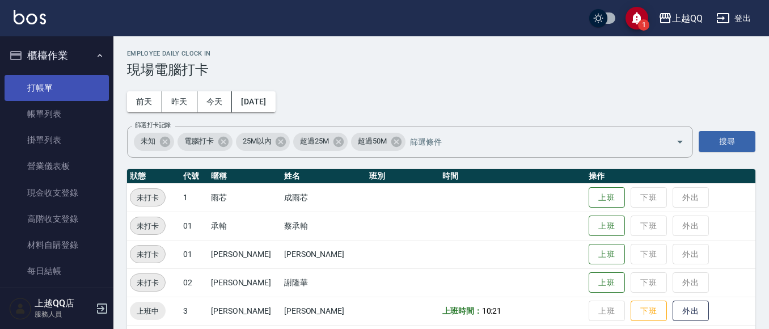
click at [45, 90] on link "打帳單" at bounding box center [57, 88] width 104 height 26
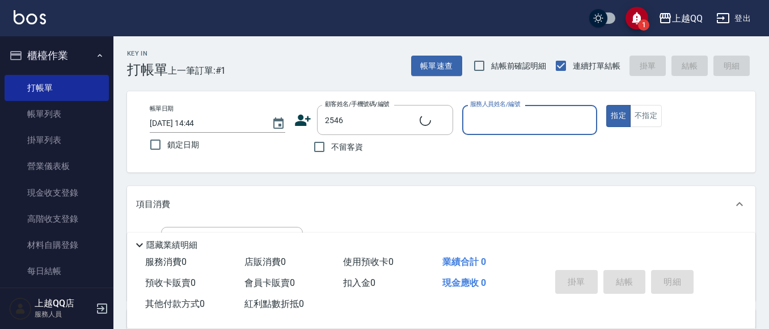
type input "[PERSON_NAME]/0917675155/2546"
type input "[PERSON_NAME]-8"
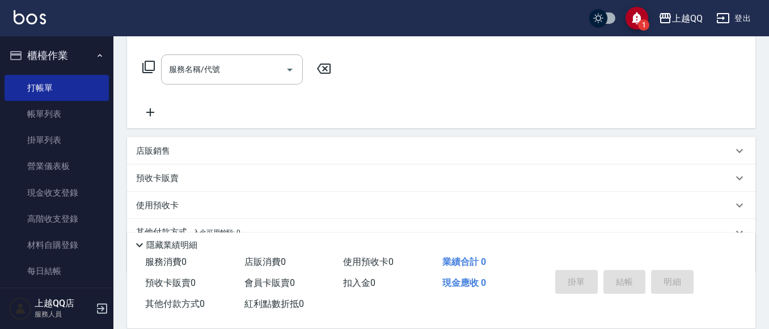
scroll to position [118, 0]
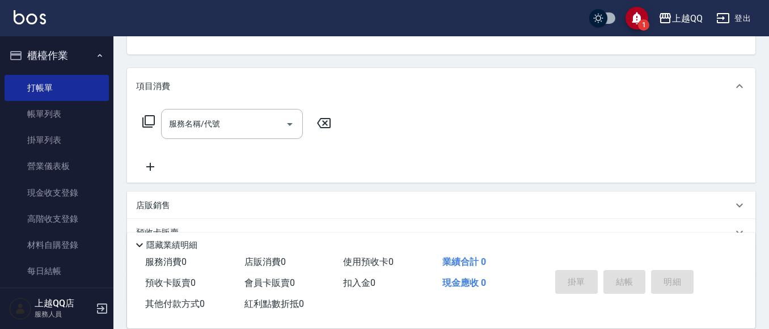
click at [146, 119] on icon at bounding box center [148, 121] width 12 height 12
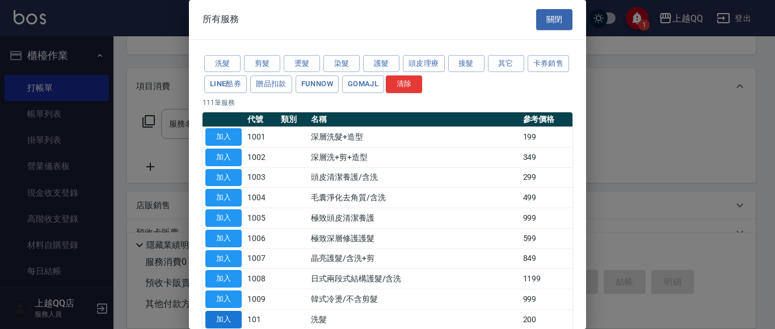
click at [225, 317] on button "加入" at bounding box center [223, 320] width 36 height 18
type input "洗髮(101)"
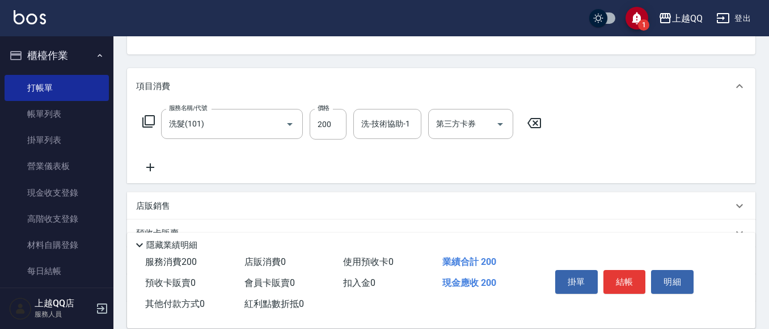
click at [531, 119] on icon at bounding box center [535, 123] width 14 height 10
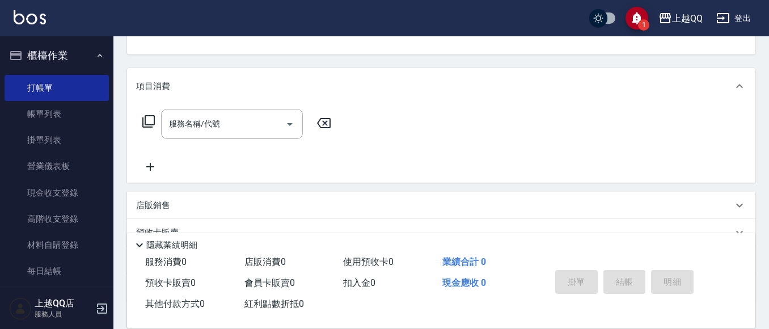
click at [149, 119] on icon at bounding box center [149, 122] width 14 height 14
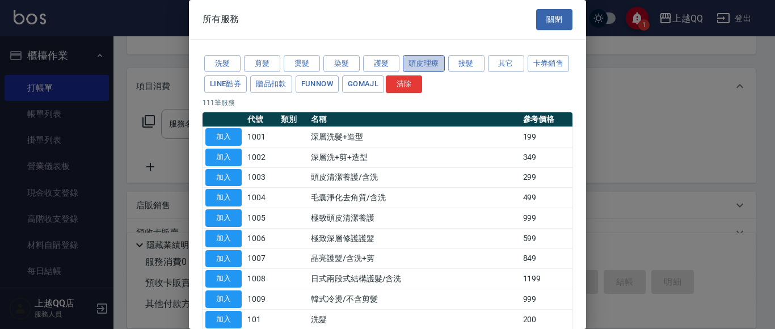
click at [428, 55] on button "頭皮理療" at bounding box center [424, 64] width 42 height 18
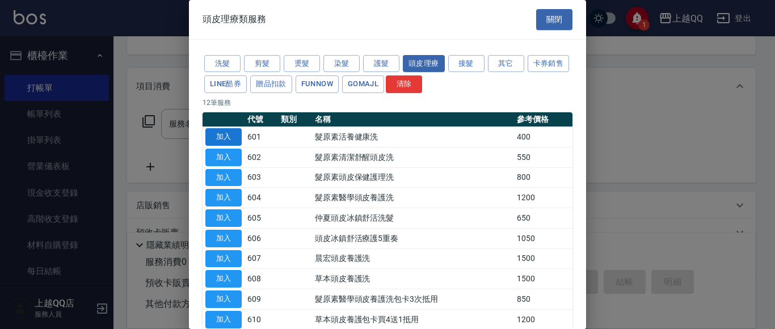
click at [230, 135] on button "加入" at bounding box center [223, 137] width 36 height 18
type input "髮原素活養健康洗(601)"
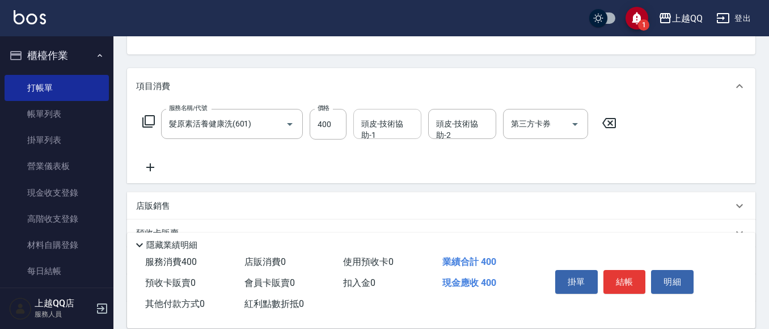
click at [363, 123] on div "頭皮-技術協助-1 頭皮-技術協助-1" at bounding box center [388, 124] width 68 height 30
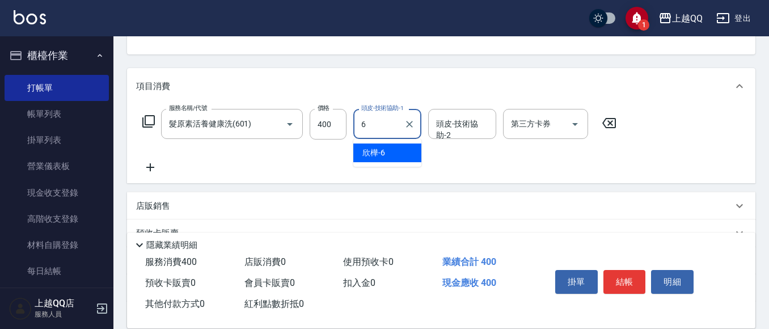
click at [396, 154] on div "欣樺 -6" at bounding box center [388, 153] width 68 height 19
type input "欣樺-6"
click at [627, 279] on button "結帳" at bounding box center [625, 282] width 43 height 24
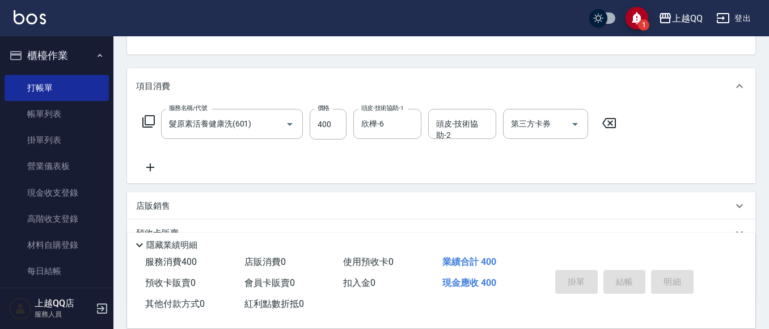
type input "[DATE] 14:45"
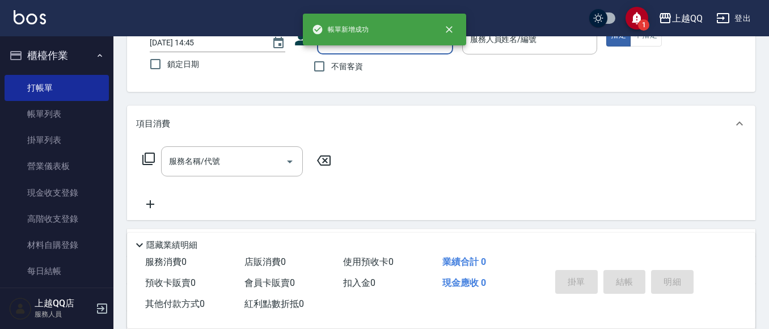
scroll to position [71, 0]
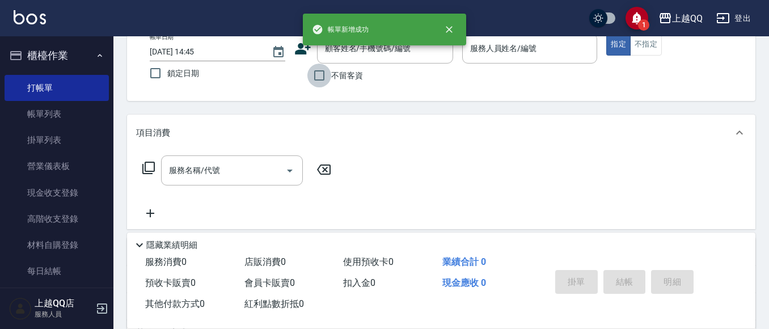
click at [318, 72] on input "不留客資" at bounding box center [320, 76] width 24 height 24
checkbox input "true"
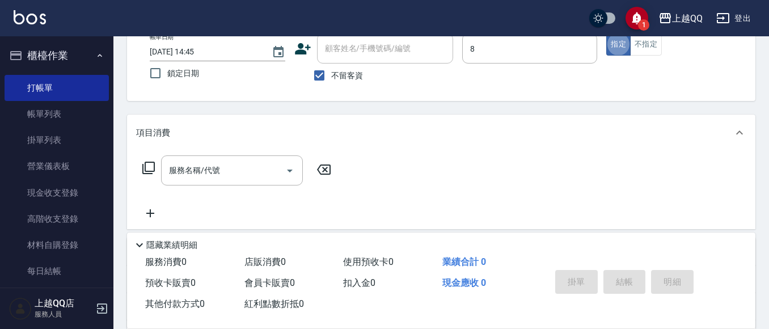
type input "[PERSON_NAME]-8"
type button "true"
click at [148, 167] on icon at bounding box center [149, 168] width 14 height 14
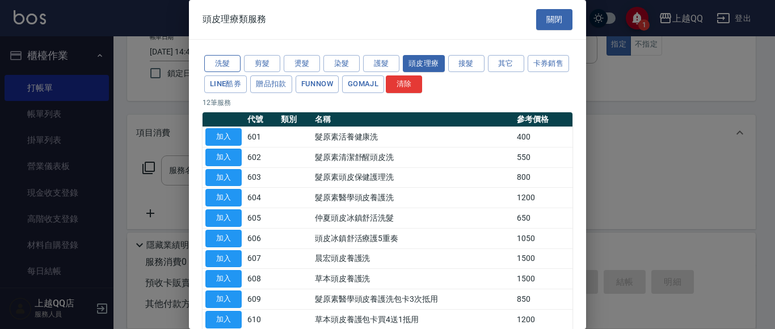
click at [225, 57] on button "洗髮" at bounding box center [222, 64] width 36 height 18
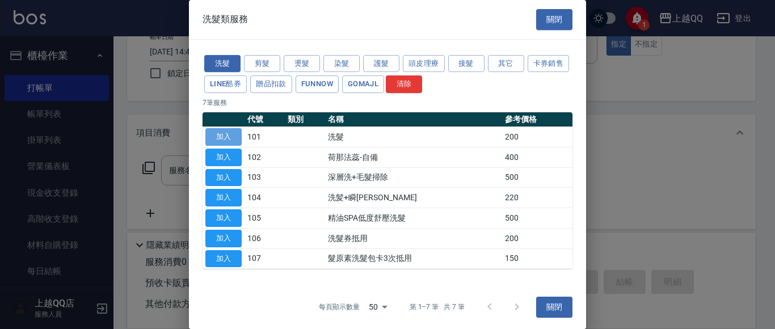
click at [228, 133] on button "加入" at bounding box center [223, 137] width 36 height 18
type input "洗髮(101)"
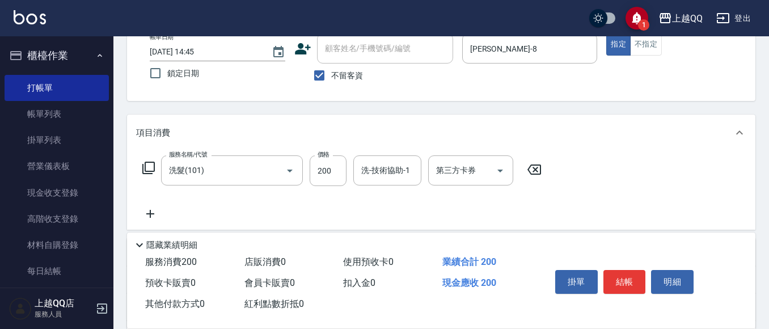
click at [150, 167] on icon at bounding box center [149, 168] width 14 height 14
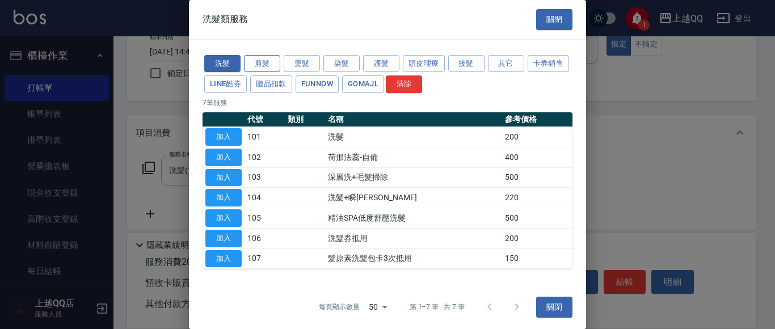
click at [269, 58] on button "剪髮" at bounding box center [262, 64] width 36 height 18
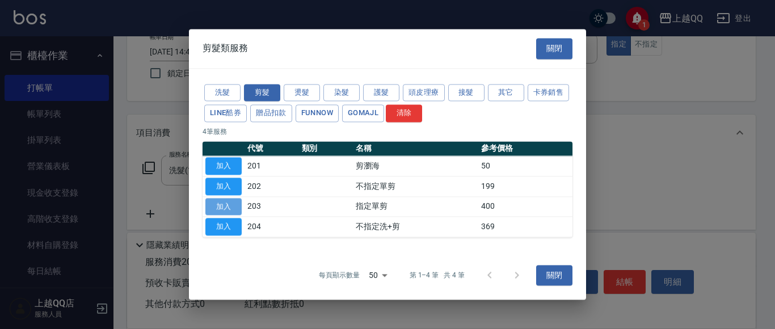
click at [233, 206] on button "加入" at bounding box center [223, 207] width 36 height 18
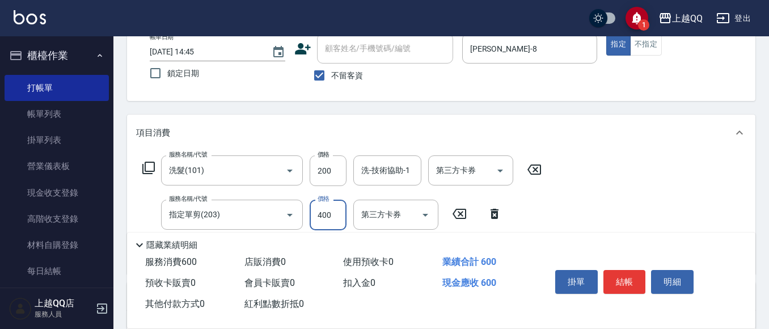
click at [342, 217] on input "400" at bounding box center [328, 215] width 37 height 31
type input "350"
click at [333, 171] on input "200" at bounding box center [328, 170] width 37 height 31
type input "250"
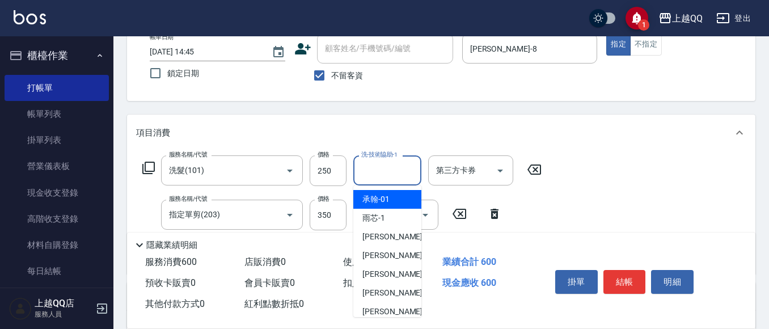
click at [382, 175] on input "洗-技術協助-1" at bounding box center [388, 171] width 58 height 20
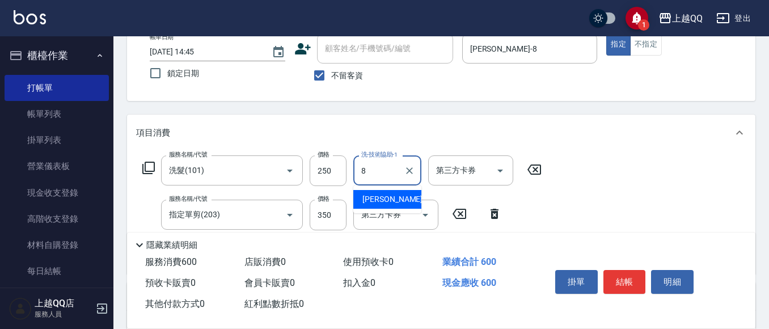
click at [394, 203] on div "[PERSON_NAME] -8" at bounding box center [388, 199] width 68 height 19
type input "[PERSON_NAME]-8"
click at [631, 283] on button "結帳" at bounding box center [625, 282] width 43 height 24
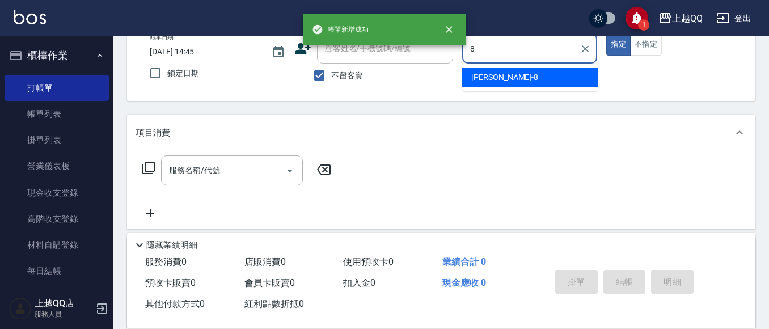
type input "[PERSON_NAME]-8"
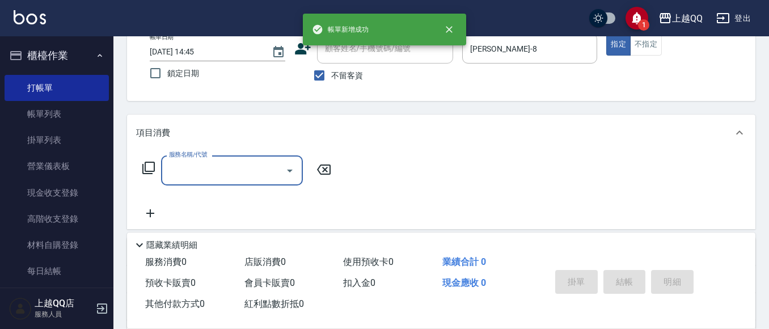
click at [149, 166] on icon at bounding box center [149, 168] width 14 height 14
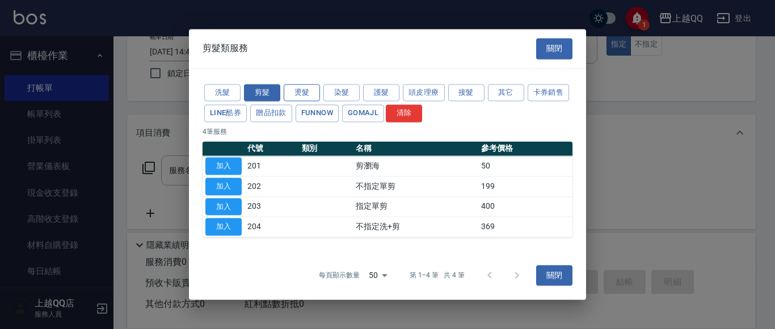
click at [303, 92] on button "燙髮" at bounding box center [302, 93] width 36 height 18
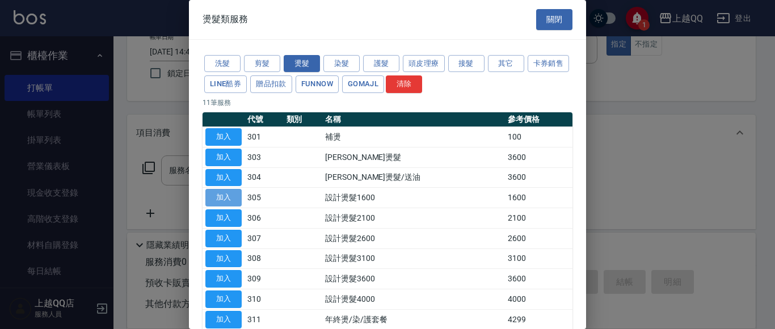
click at [228, 199] on button "加入" at bounding box center [223, 198] width 36 height 18
type input "設計燙髮1600(305)"
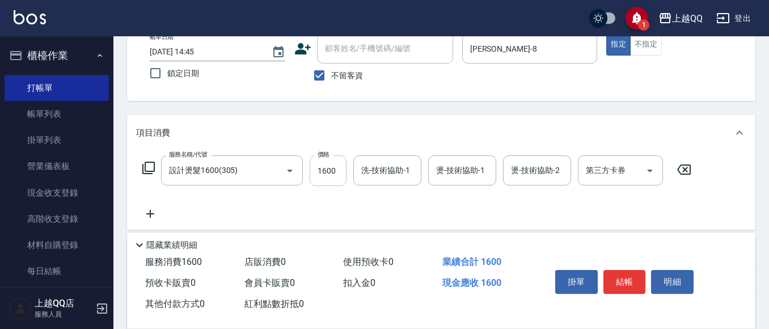
click at [328, 166] on input "1600" at bounding box center [328, 170] width 37 height 31
type input "1299"
click at [353, 172] on div "服務名稱/代號 設計燙髮1600(305) 服務名稱/代號 價格 1299 價格 洗-技術協助-1 洗-技術協助-1 燙-技術協助-1 燙-技術協助-1 燙-…" at bounding box center [417, 170] width 562 height 31
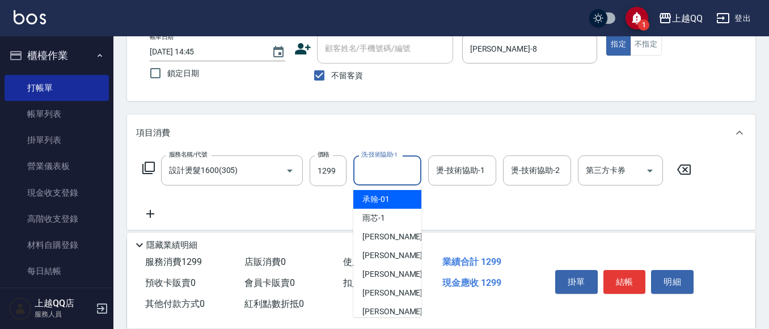
click at [370, 172] on div "洗-技術協助-1 洗-技術協助-1" at bounding box center [388, 170] width 68 height 30
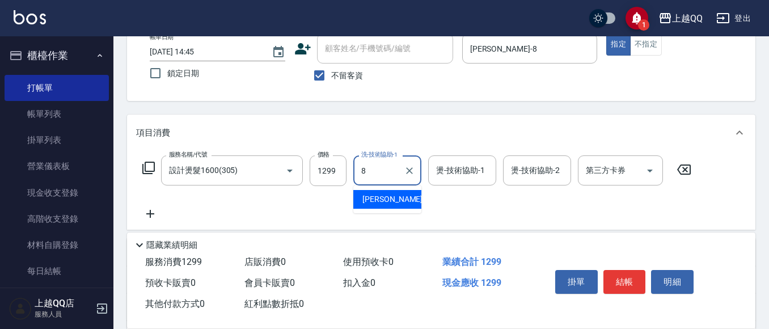
click at [385, 201] on span "[PERSON_NAME] -8" at bounding box center [396, 200] width 67 height 12
type input "[PERSON_NAME]-8"
click at [457, 177] on input "燙-技術協助-1" at bounding box center [463, 171] width 58 height 20
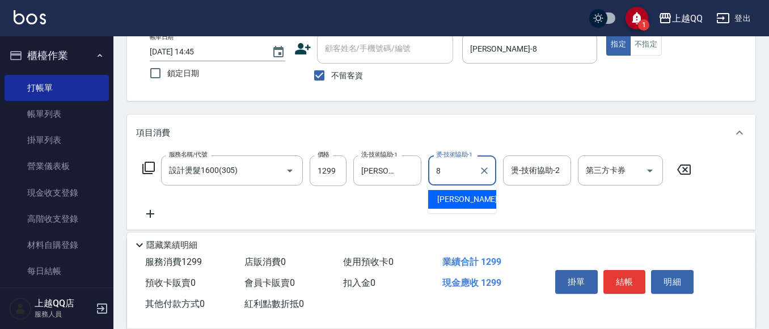
click at [464, 201] on div "[PERSON_NAME] -8" at bounding box center [462, 199] width 68 height 19
type input "[PERSON_NAME]-8"
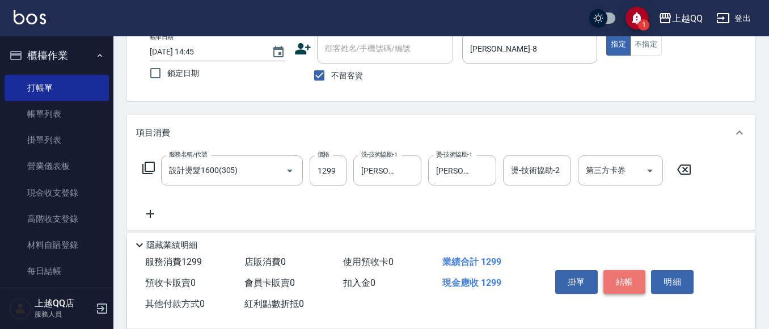
click at [626, 279] on button "結帳" at bounding box center [625, 282] width 43 height 24
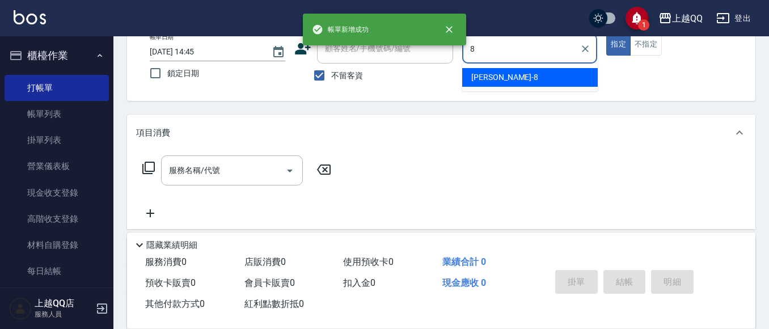
type input "[PERSON_NAME]-8"
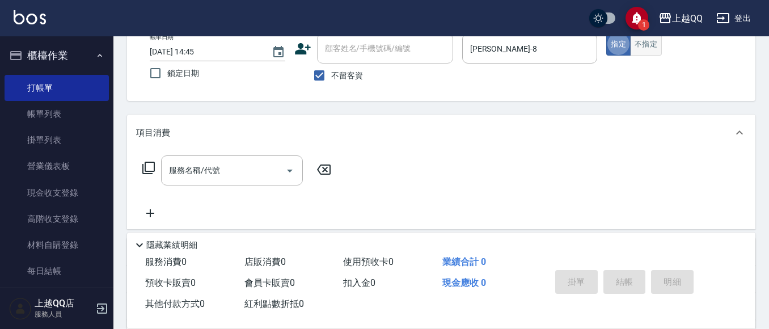
click at [651, 44] on button "不指定" at bounding box center [646, 44] width 32 height 22
click at [150, 167] on icon at bounding box center [149, 168] width 14 height 14
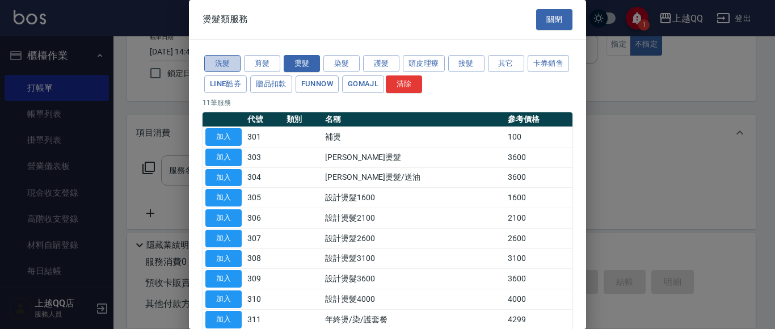
click at [219, 60] on button "洗髮" at bounding box center [222, 64] width 36 height 18
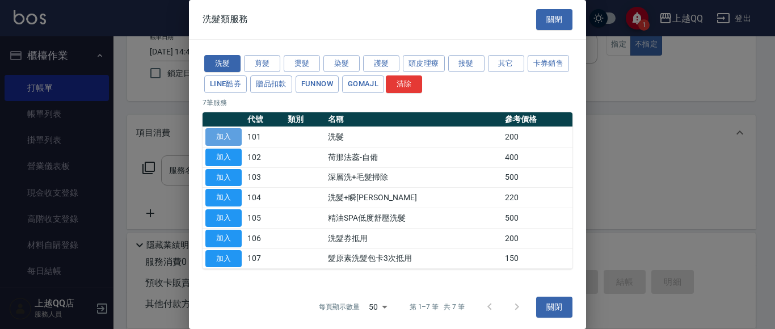
click at [228, 134] on button "加入" at bounding box center [223, 137] width 36 height 18
type input "洗髮(101)"
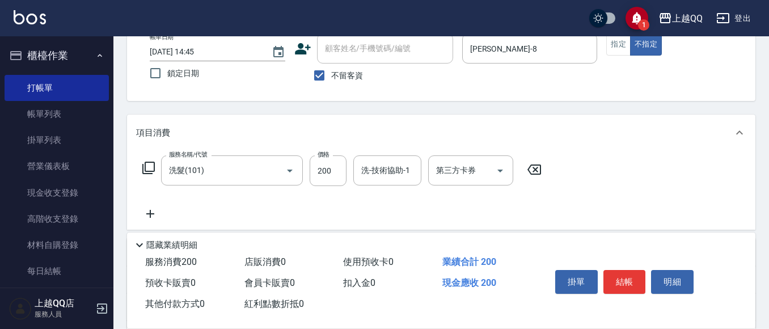
click at [155, 166] on icon at bounding box center [148, 168] width 12 height 12
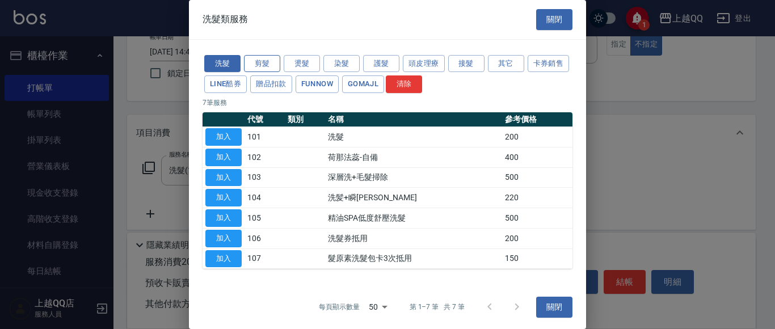
click at [267, 62] on button "剪髮" at bounding box center [262, 64] width 36 height 18
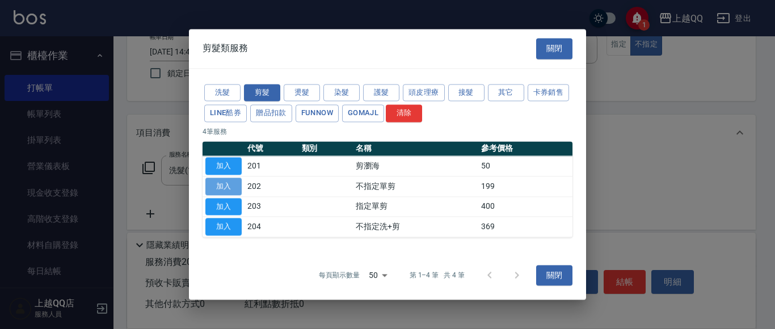
click at [217, 186] on button "加入" at bounding box center [223, 187] width 36 height 18
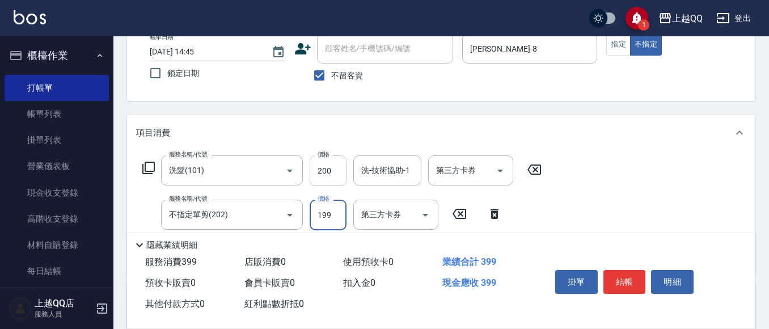
click at [329, 170] on input "200" at bounding box center [328, 170] width 37 height 31
click at [335, 170] on input "200" at bounding box center [328, 170] width 37 height 31
type input "230"
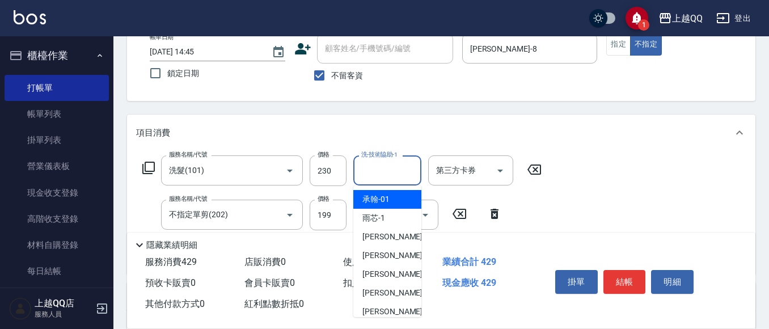
click at [396, 173] on input "洗-技術協助-1" at bounding box center [388, 171] width 58 height 20
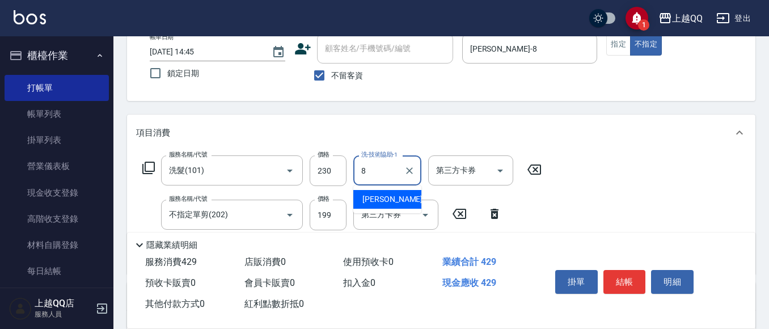
click at [390, 195] on div "[PERSON_NAME] -8" at bounding box center [388, 199] width 68 height 19
type input "[PERSON_NAME]-8"
click at [620, 281] on button "結帳" at bounding box center [625, 282] width 43 height 24
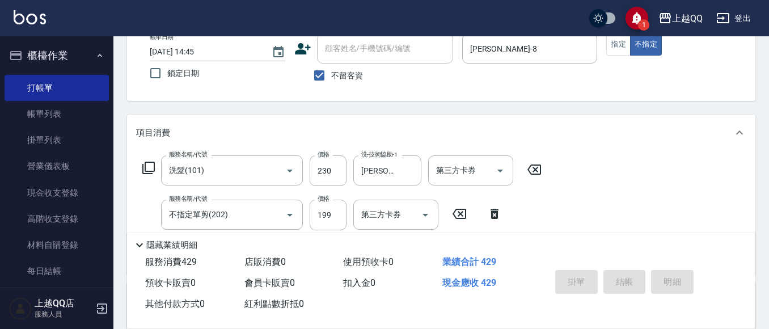
type input "[DATE] 14:46"
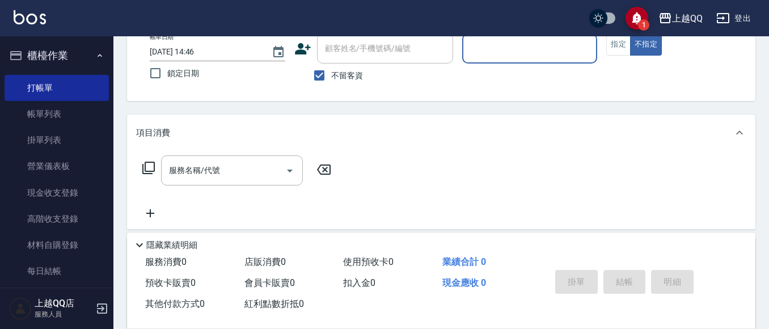
scroll to position [51, 0]
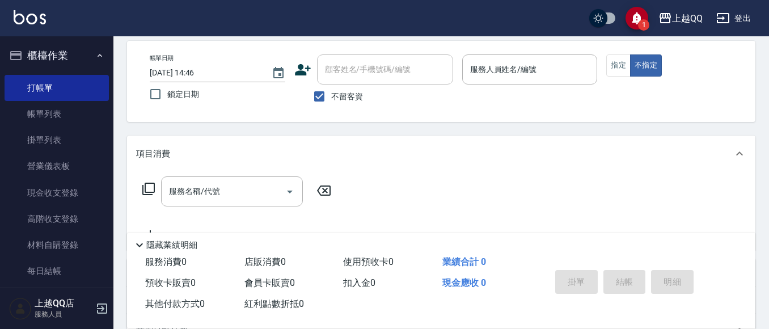
click at [299, 88] on div "不留客資" at bounding box center [374, 97] width 159 height 24
click at [318, 92] on input "不留客資" at bounding box center [320, 97] width 24 height 24
checkbox input "false"
click at [348, 70] on input "顧客姓名/手機號碼/編號" at bounding box center [376, 70] width 109 height 20
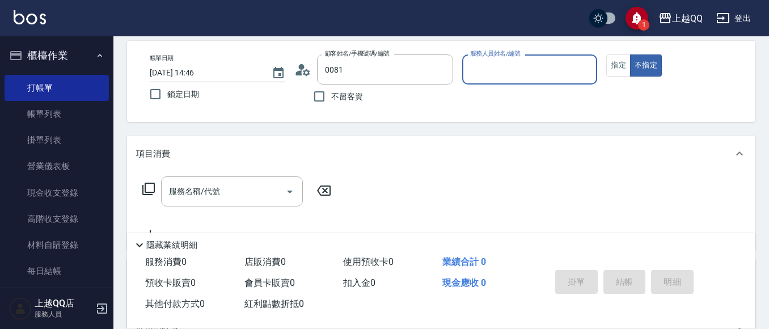
type input "[PERSON_NAME]/0939086300/0081"
type input "佩怡-3"
click at [616, 80] on div "帳單日期 [DATE] 14:46 鎖定日期 顧客姓名/手機號碼/編號 [PERSON_NAME]/0939086300/0081 顧客姓名/手機號碼/編號 …" at bounding box center [442, 81] width 602 height 54
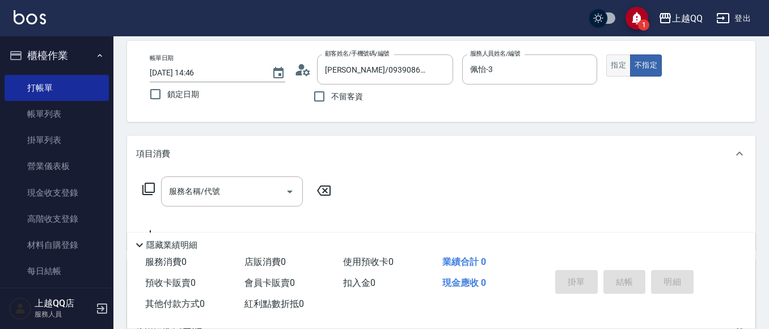
click at [622, 69] on button "指定" at bounding box center [619, 65] width 24 height 22
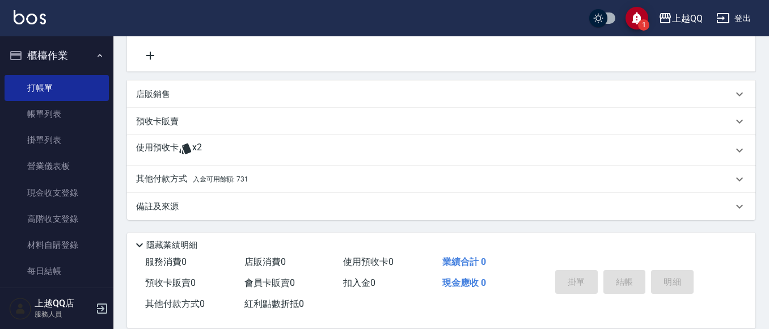
scroll to position [0, 0]
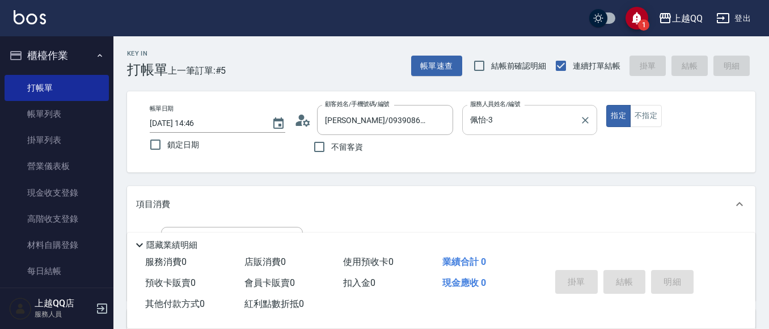
drag, startPoint x: 446, startPoint y: 118, endPoint x: 525, endPoint y: 119, distance: 79.5
click at [445, 119] on icon "Clear" at bounding box center [441, 120] width 11 height 11
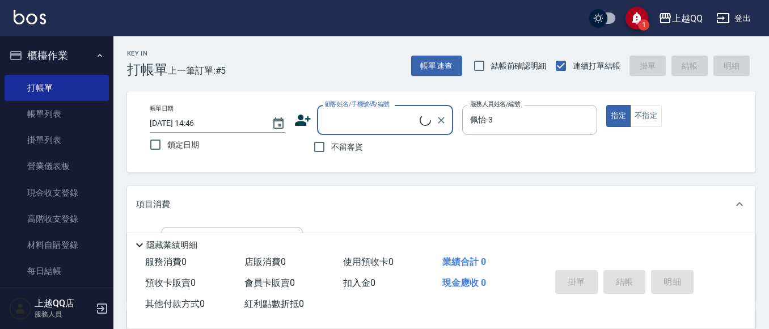
click at [598, 117] on div "帳單日期 [DATE] 14:46 鎖定日期 顧客姓名/手機號碼/編號 顧客姓名/手機號碼/編號 不留客資 服務人員姓名/編號 [PERSON_NAME]-3…" at bounding box center [442, 132] width 602 height 54
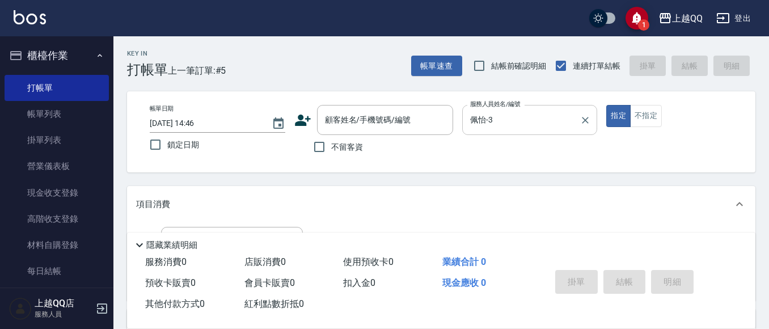
click at [583, 119] on button "Clear" at bounding box center [586, 120] width 16 height 16
